Goal: Task Accomplishment & Management: Use online tool/utility

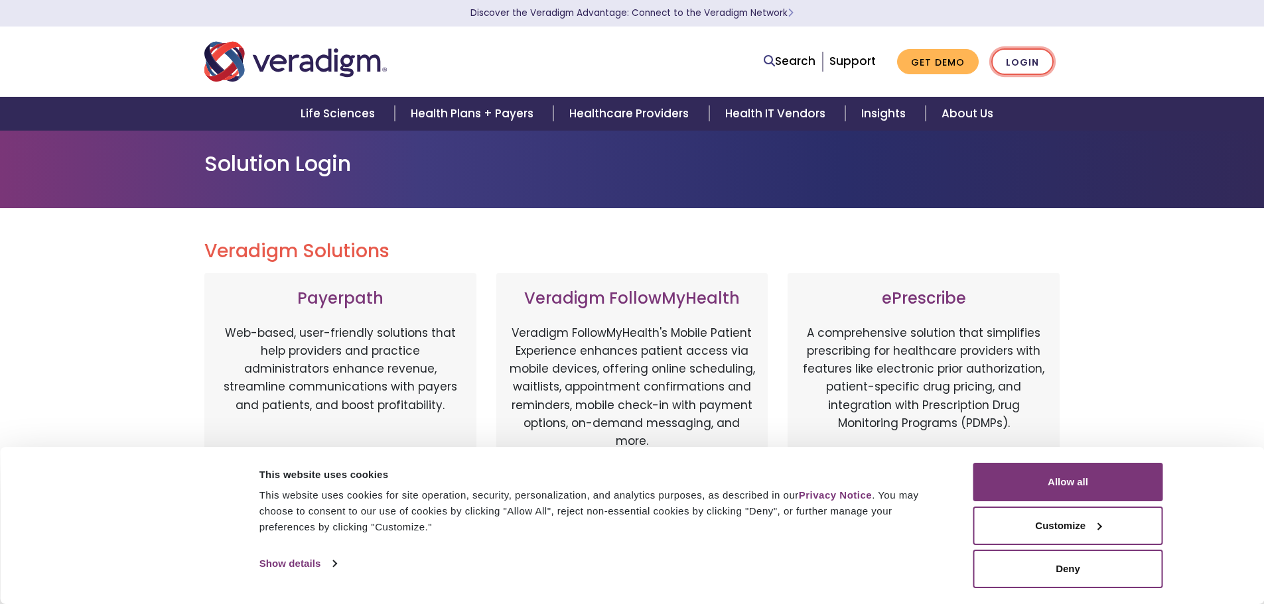
click at [1030, 59] on link "Login" at bounding box center [1022, 61] width 62 height 27
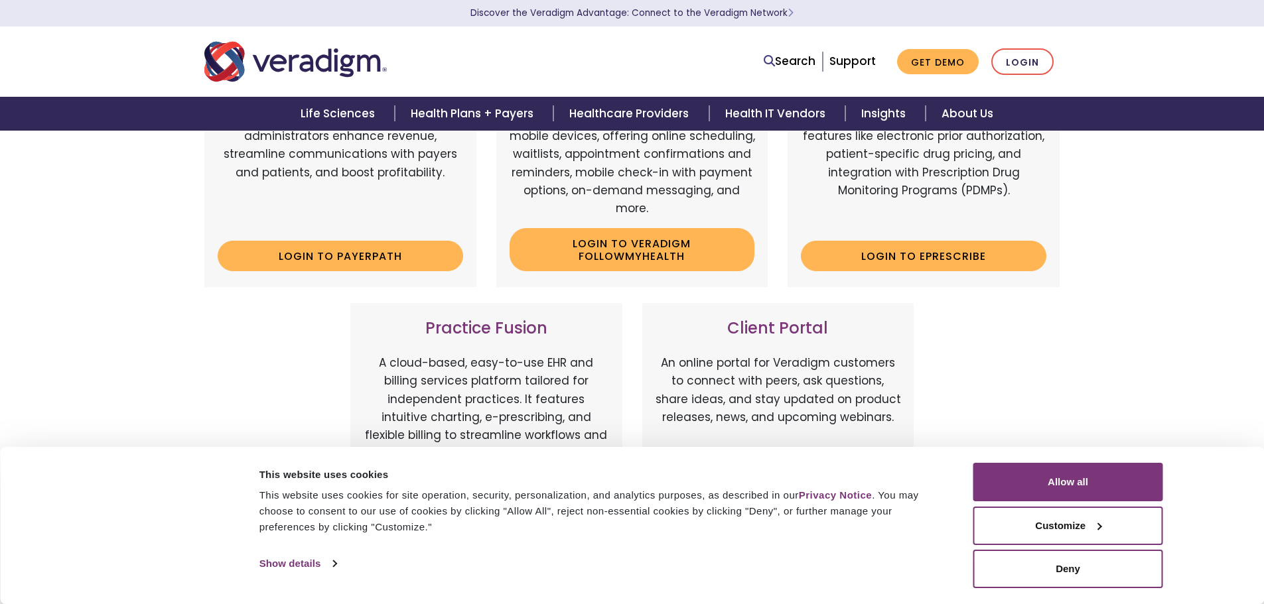
scroll to position [464, 0]
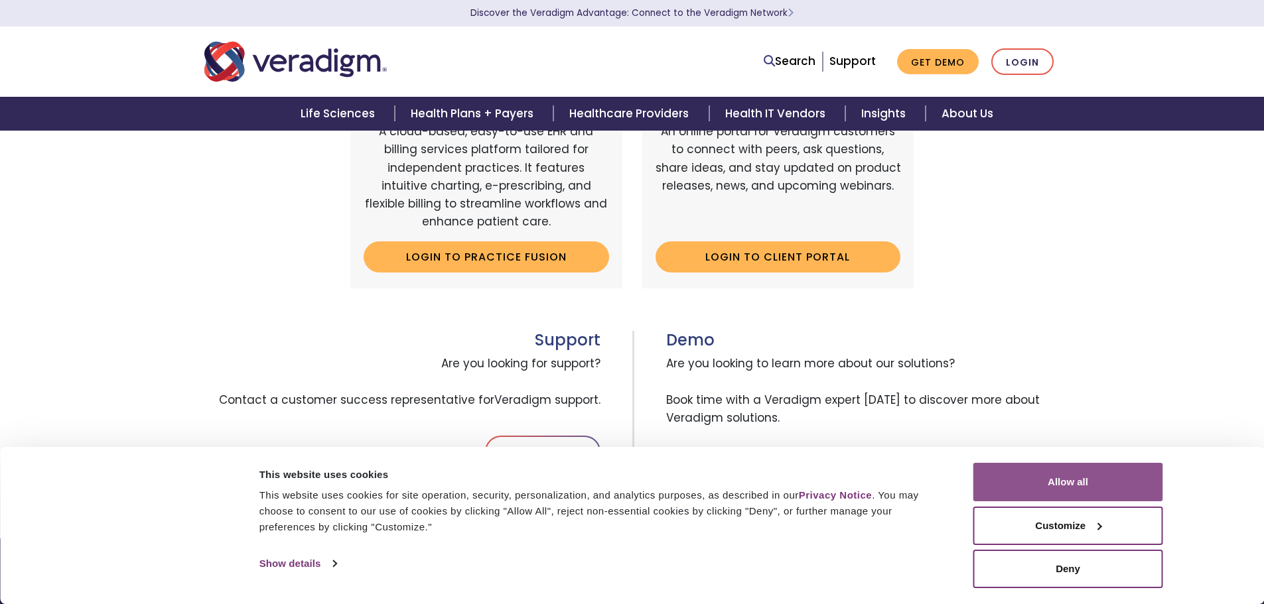
click at [1093, 484] on button "Allow all" at bounding box center [1068, 482] width 190 height 38
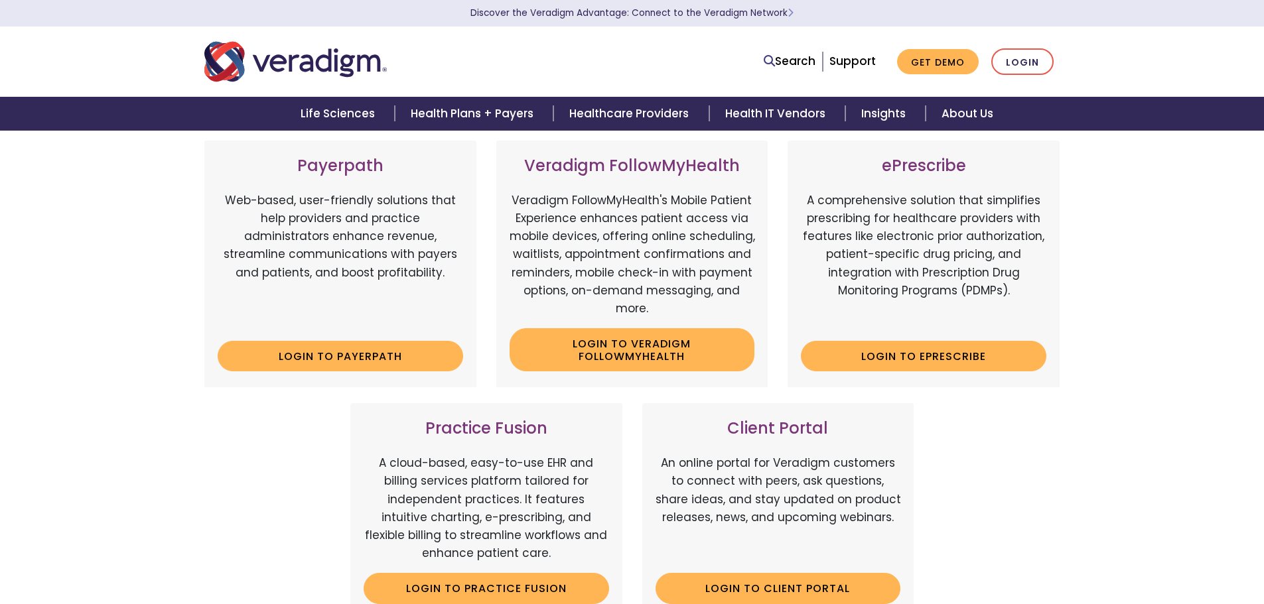
scroll to position [66, 0]
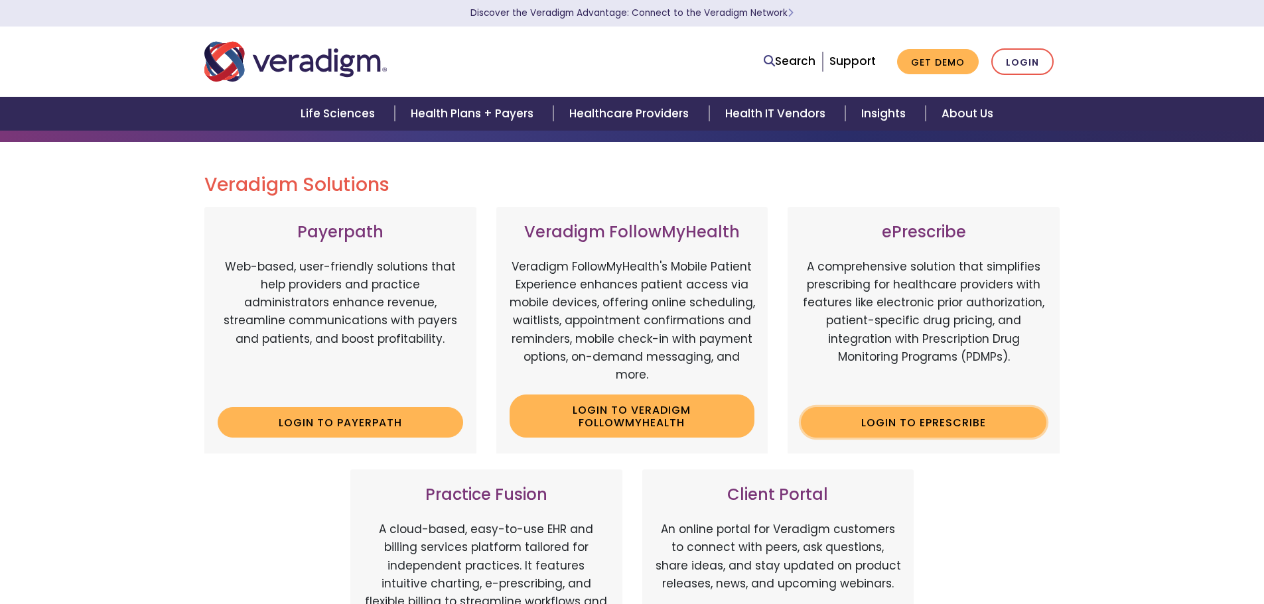
click at [931, 419] on link "Login to ePrescribe" at bounding box center [923, 422] width 245 height 31
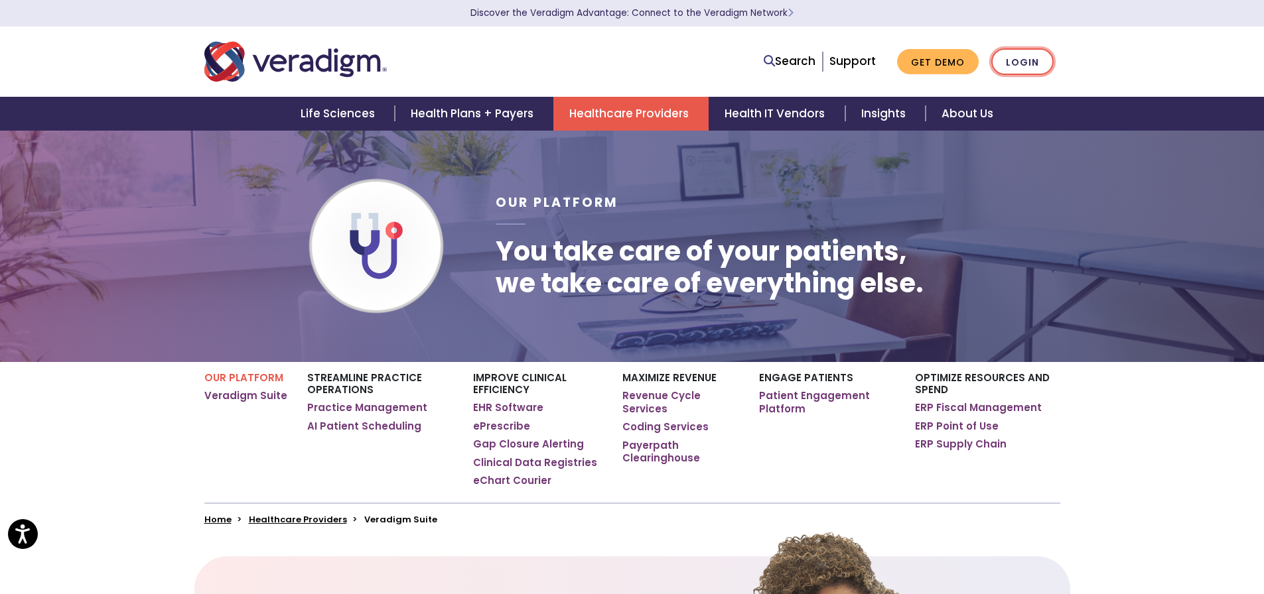
click at [1014, 53] on link "Login" at bounding box center [1022, 61] width 62 height 27
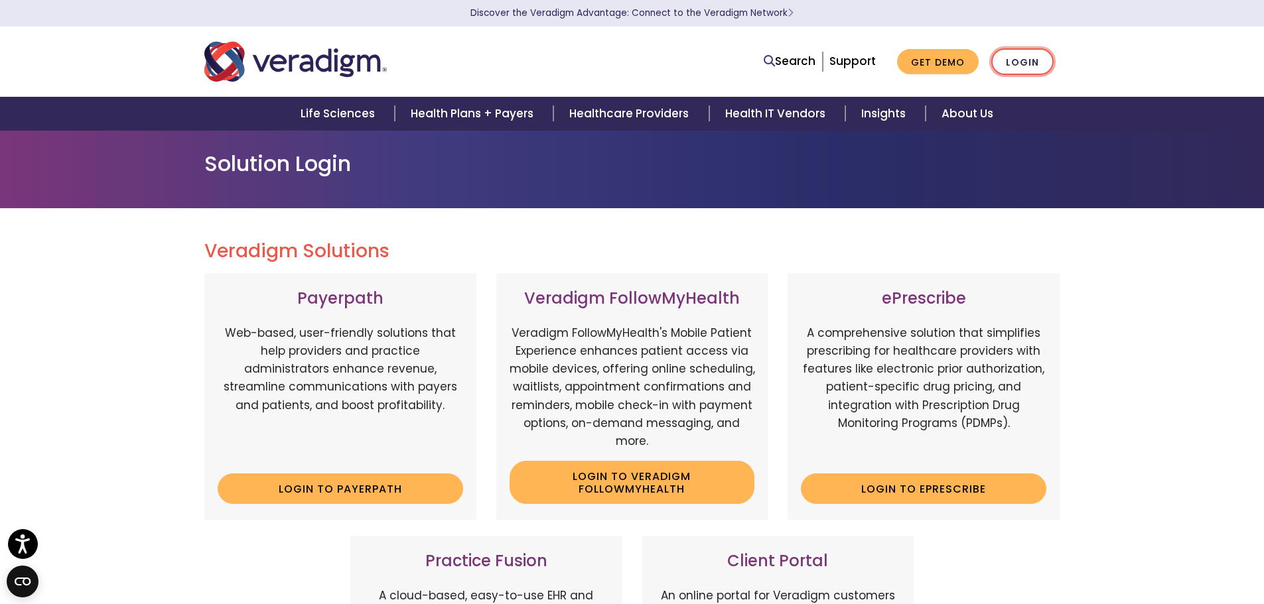
click at [1031, 62] on link "Login" at bounding box center [1022, 61] width 62 height 27
click at [957, 496] on link "Login to ePrescribe" at bounding box center [923, 489] width 245 height 31
